Goal: Navigation & Orientation: Find specific page/section

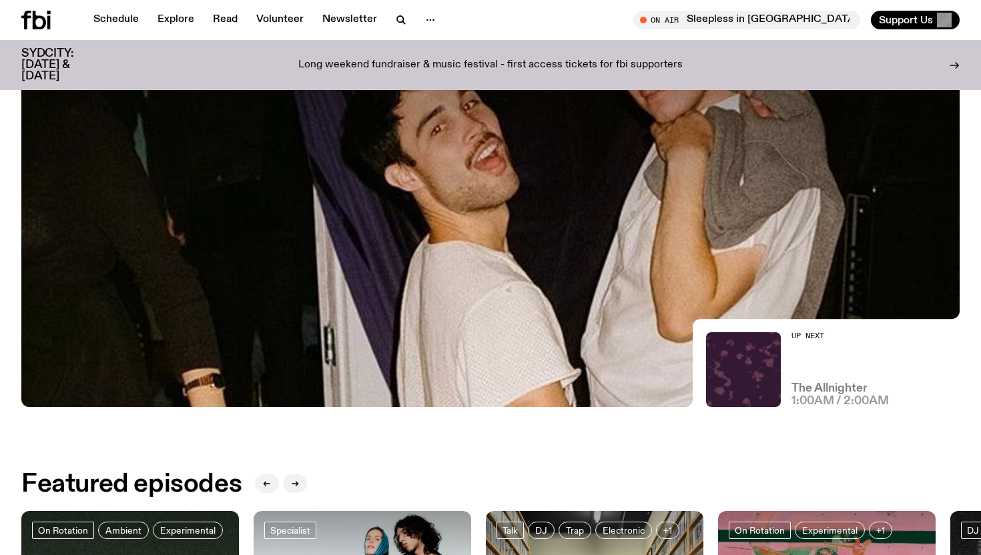
scroll to position [252, 0]
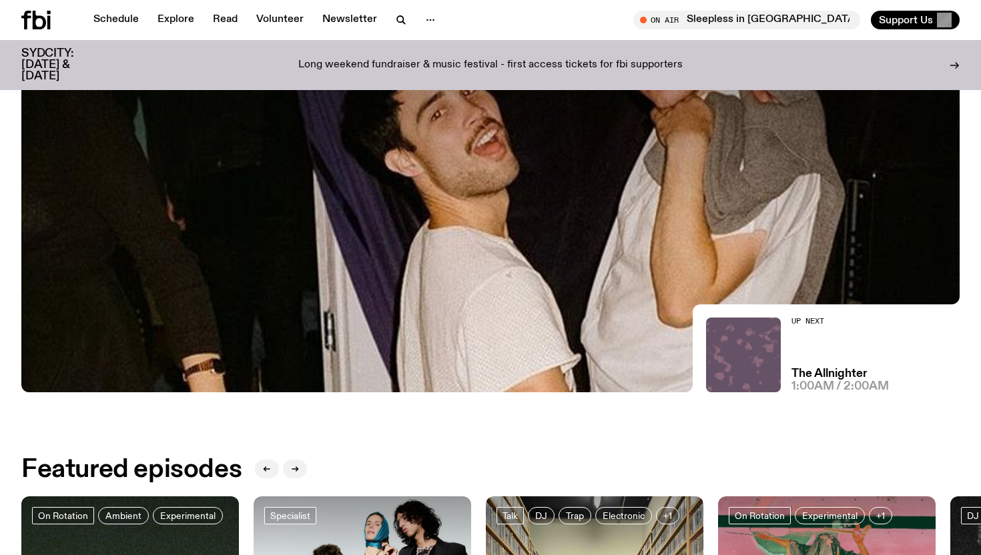
click at [751, 361] on img at bounding box center [743, 355] width 75 height 75
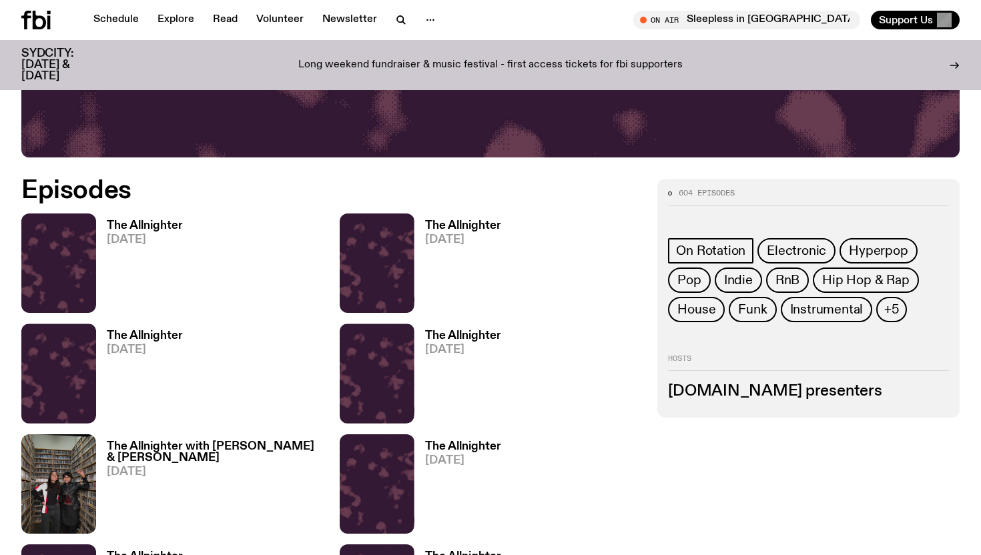
scroll to position [561, 0]
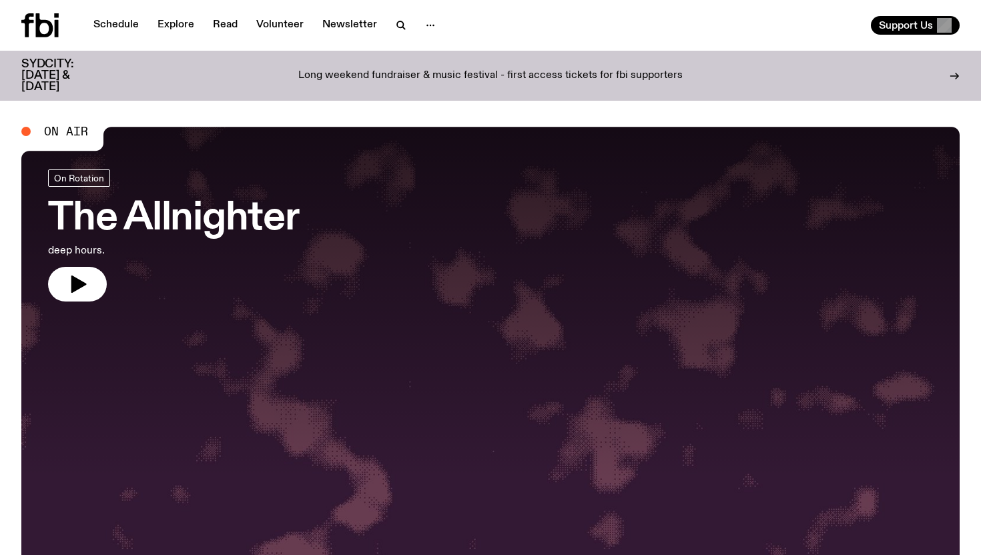
click at [86, 303] on div at bounding box center [490, 303] width 938 height 352
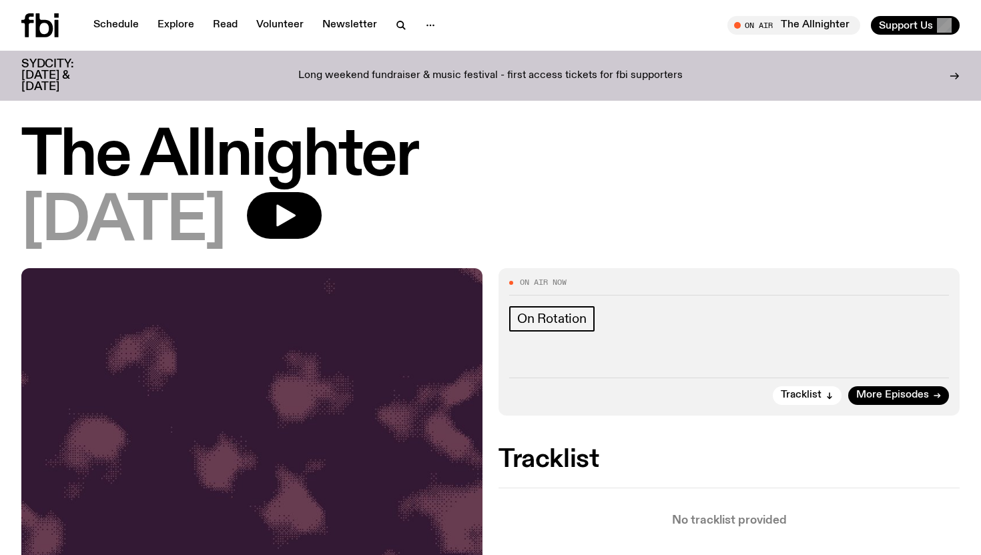
click at [348, 187] on h1 "The Allnighter" at bounding box center [490, 157] width 938 height 60
click at [322, 201] on button "button" at bounding box center [284, 215] width 75 height 47
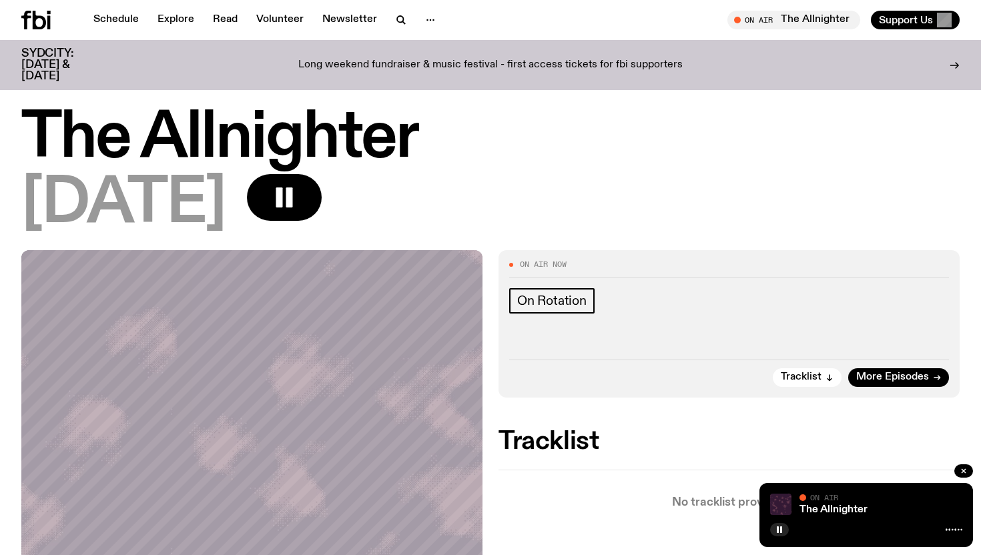
scroll to position [3, 0]
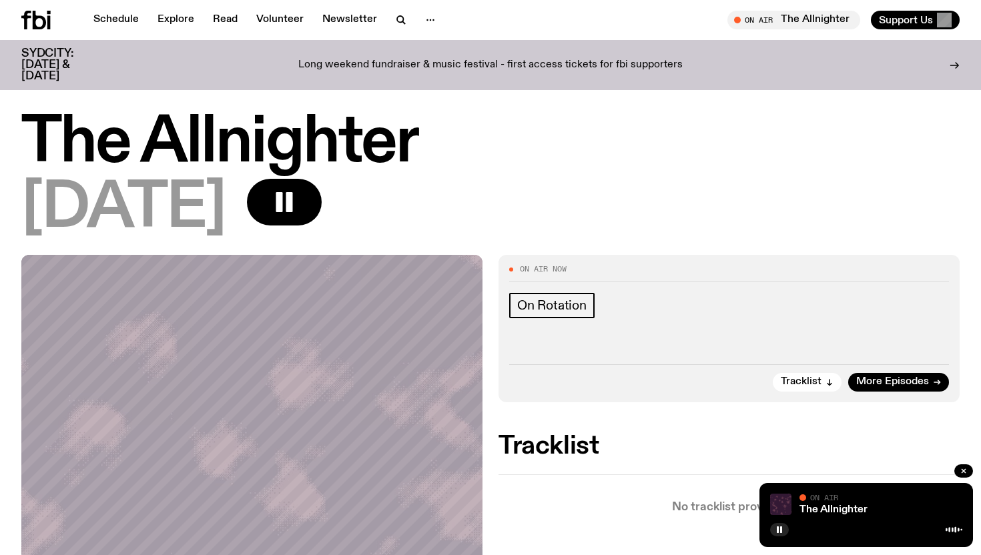
click at [899, 514] on div "The Allnighter" at bounding box center [879, 510] width 165 height 10
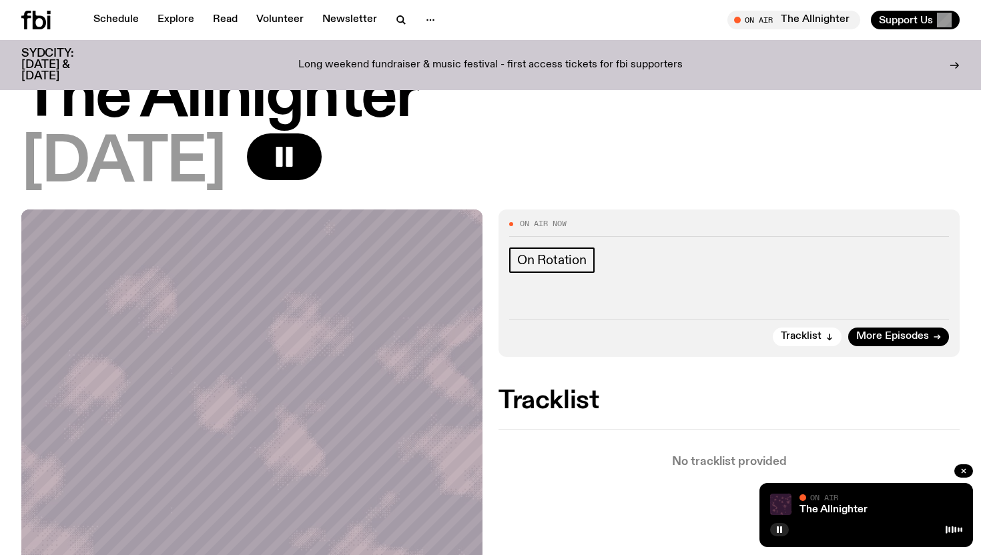
scroll to position [41, 0]
